Goal: Communication & Community: Ask a question

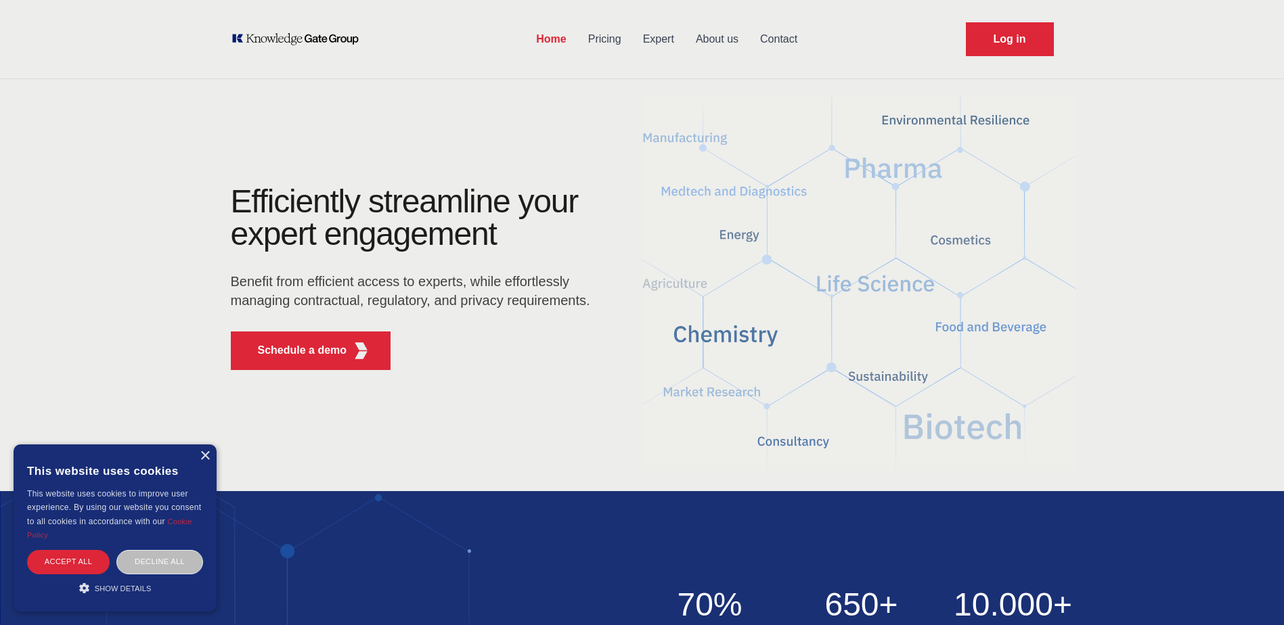
click at [202, 461] on div "This website uses cookies" at bounding box center [115, 471] width 176 height 32
click at [779, 40] on link "Contact" at bounding box center [778, 39] width 59 height 35
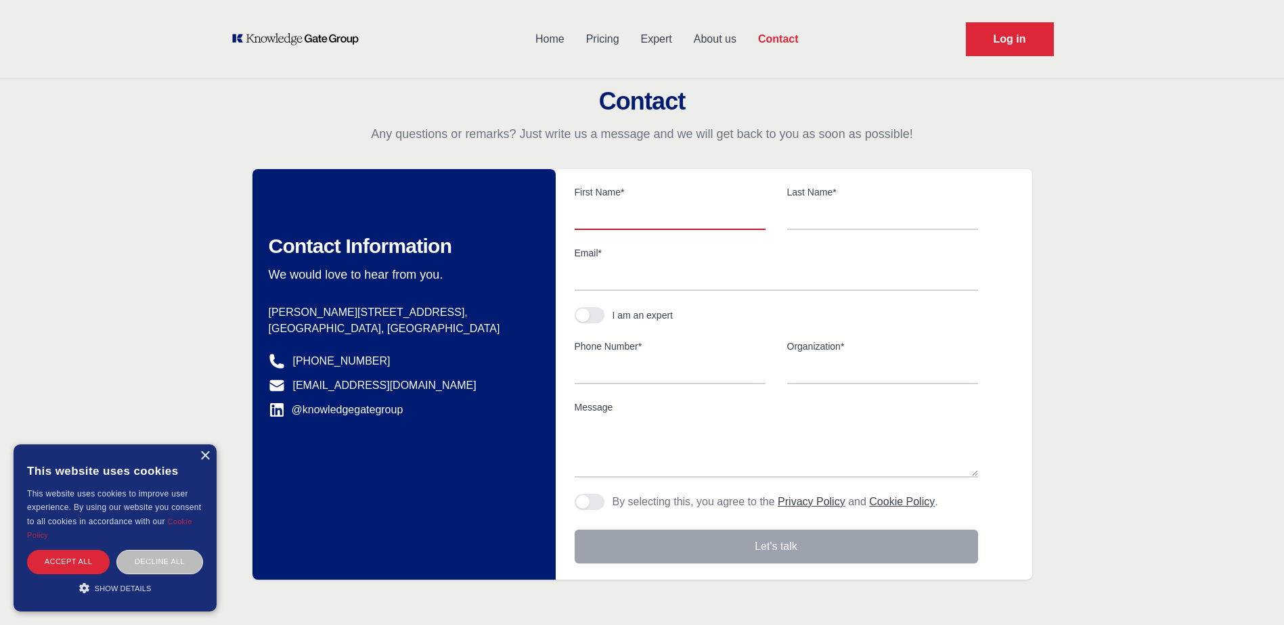
click at [686, 211] on input "text" at bounding box center [669, 216] width 191 height 28
type input "[PERSON_NAME]"
type input "Redaelli"
type input "[PERSON_NAME][EMAIL_ADDRESS][DOMAIN_NAME]"
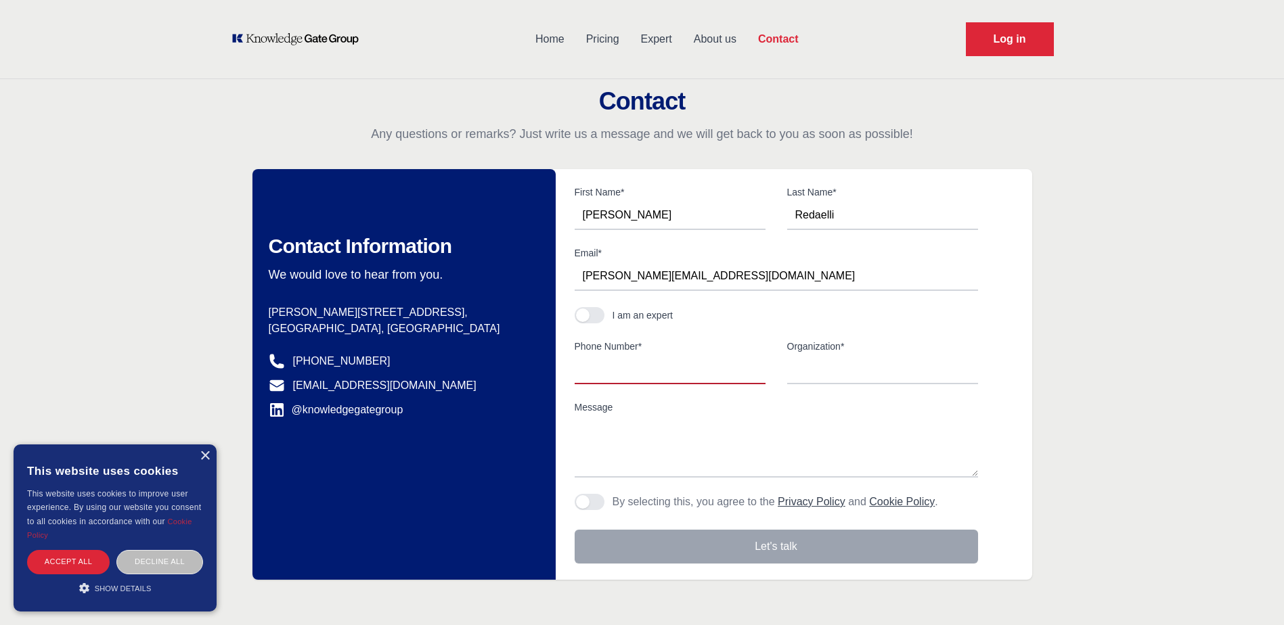
click at [626, 365] on input "Phone Number*" at bounding box center [669, 370] width 191 height 28
type input "07774660851"
click at [886, 382] on input "Organization*" at bounding box center [882, 370] width 191 height 28
type input "n/a"
click at [654, 451] on textarea "Message" at bounding box center [775, 447] width 403 height 61
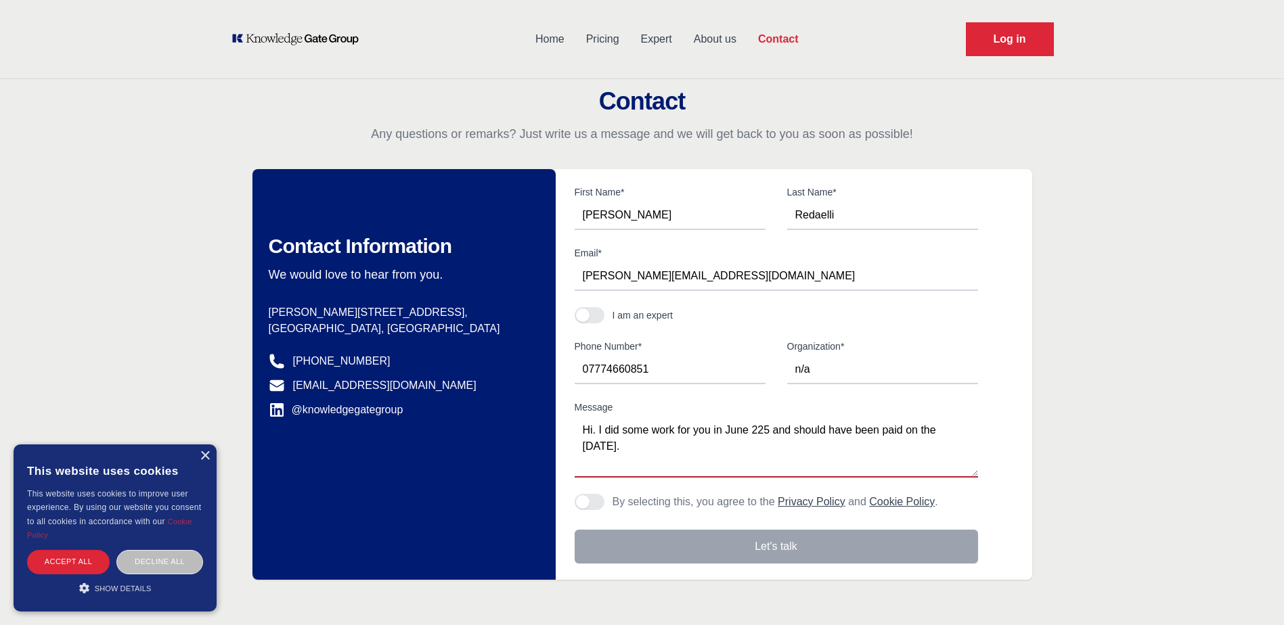
click at [762, 448] on textarea "Hi. I did some work for you in June 225 and should have been paid on the [DATE]." at bounding box center [775, 447] width 403 height 61
click at [936, 456] on textarea "Hi. I did some work for you in June 225 and should have been paid on the [DATE]…" at bounding box center [775, 447] width 403 height 61
drag, startPoint x: 844, startPoint y: 447, endPoint x: 875, endPoint y: 469, distance: 37.4
click at [875, 469] on textarea "Hi. I did some work for you in June 225 and should have been paid on the [DATE]…" at bounding box center [775, 447] width 403 height 61
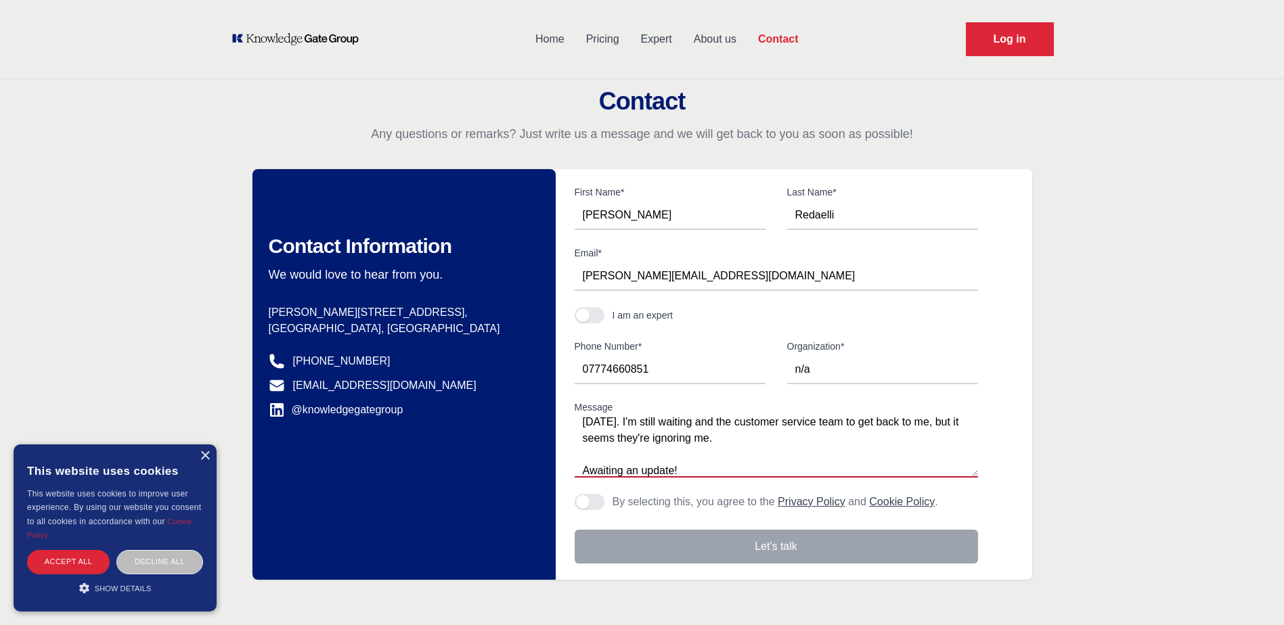
type textarea "Hi. I did some work for you in June 225 and should have been paid on the [DATE]…"
click at [571, 503] on form "First Name* [PERSON_NAME] Last Name* [PERSON_NAME] Email* [PERSON_NAME][EMAIL_A…" at bounding box center [796, 374] width 471 height 378
click at [604, 499] on button "Agree to policies" at bounding box center [589, 502] width 30 height 16
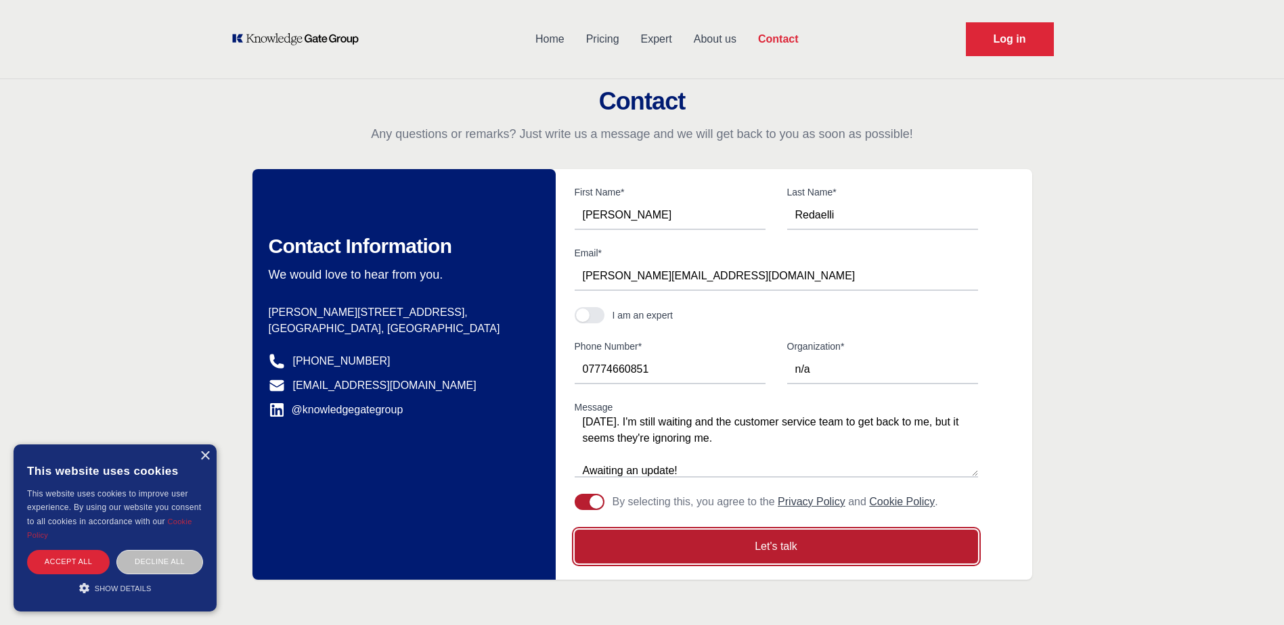
click at [732, 558] on button "Let's talk" at bounding box center [775, 547] width 403 height 34
